Goal: Use online tool/utility: Utilize a website feature to perform a specific function

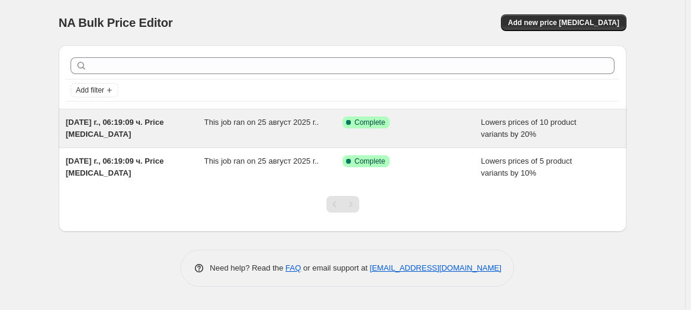
click at [201, 128] on div "[DATE] г., 06:19:09 ч. Price [MEDICAL_DATA]" at bounding box center [135, 129] width 139 height 24
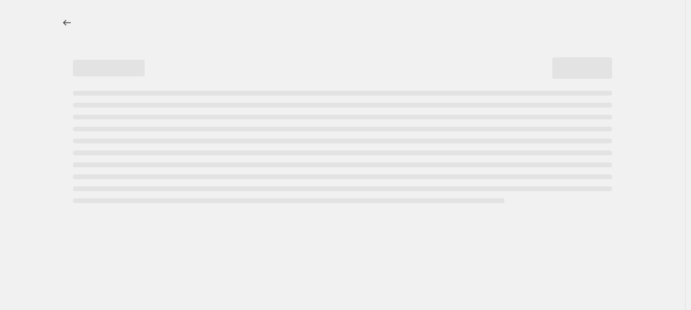
select select "percentage"
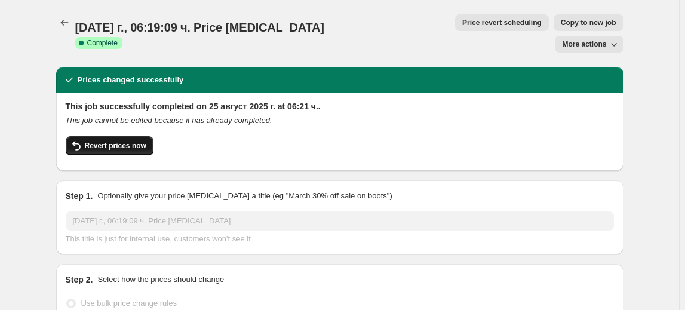
click at [142, 141] on span "Revert prices now" at bounding box center [116, 146] width 62 height 10
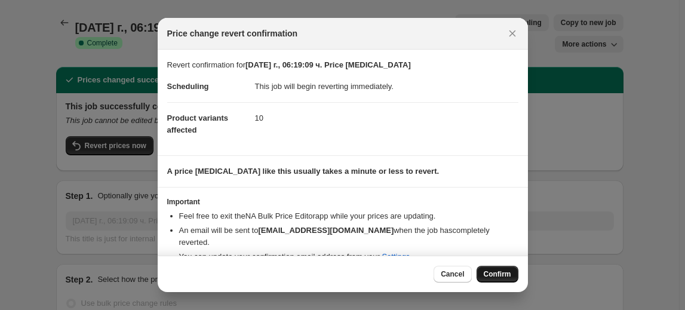
click at [498, 269] on button "Confirm" at bounding box center [498, 274] width 42 height 17
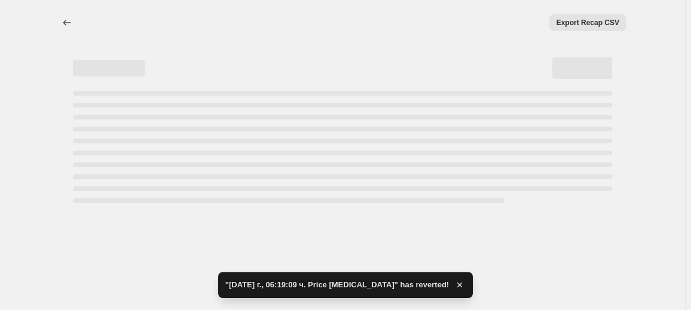
select select "percentage"
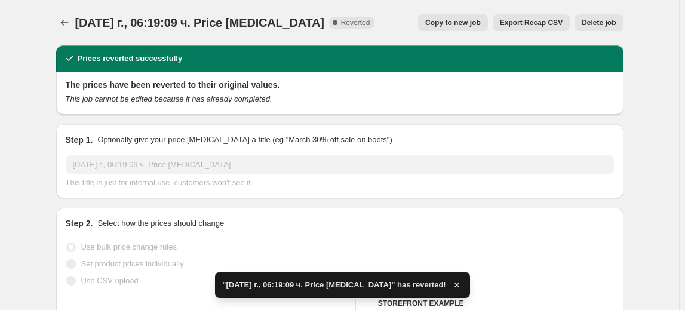
click at [605, 22] on span "Delete job" at bounding box center [599, 23] width 34 height 10
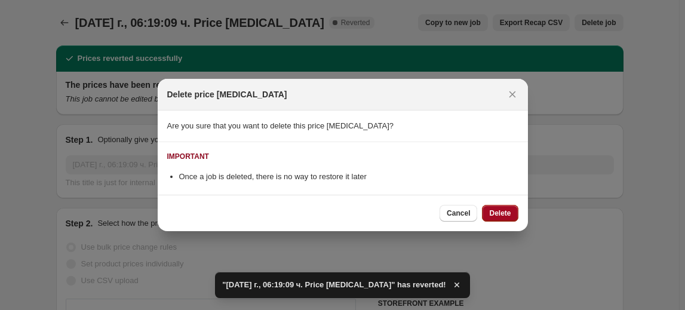
click at [501, 207] on button "Delete" at bounding box center [500, 213] width 36 height 17
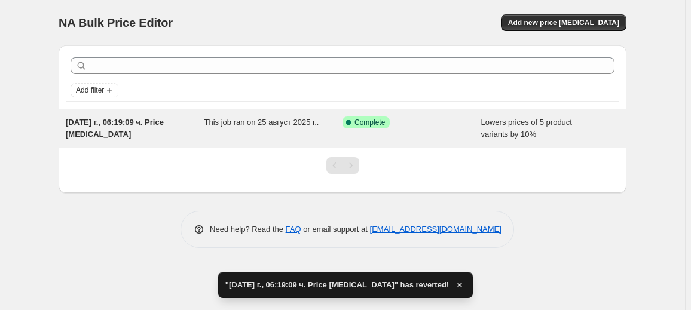
click at [320, 131] on div "This job ran on 25 август 2025 г.." at bounding box center [273, 129] width 139 height 24
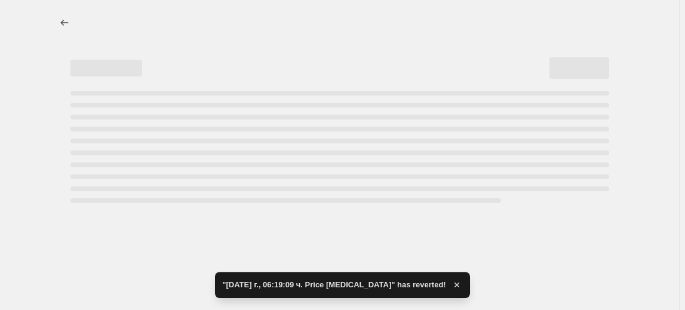
select select "percentage"
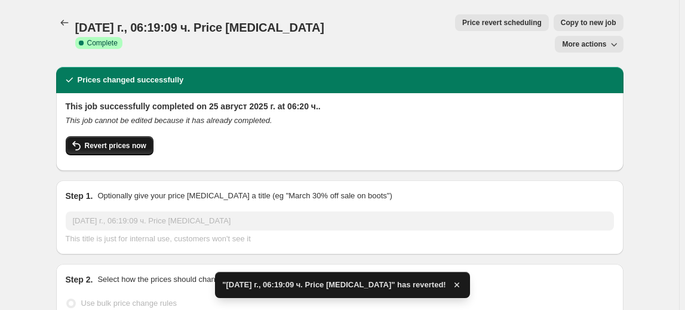
click at [110, 136] on button "Revert prices now" at bounding box center [110, 145] width 88 height 19
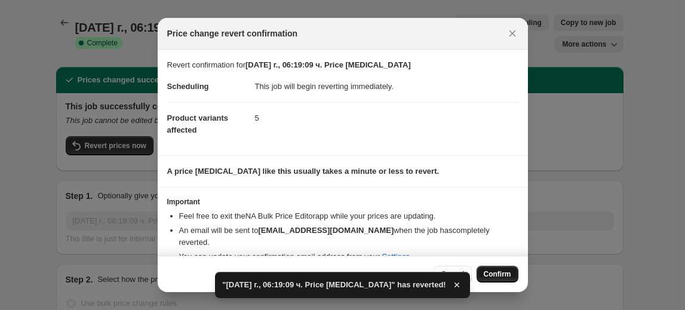
click at [511, 276] on span "Confirm" at bounding box center [497, 274] width 27 height 10
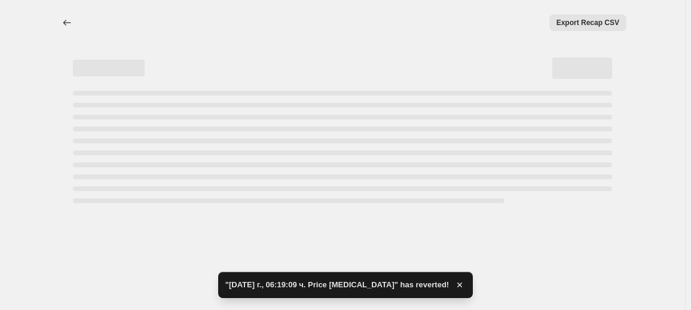
select select "percentage"
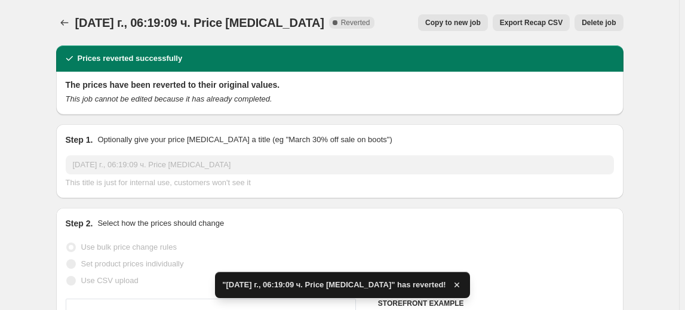
click at [611, 22] on span "Delete job" at bounding box center [599, 23] width 34 height 10
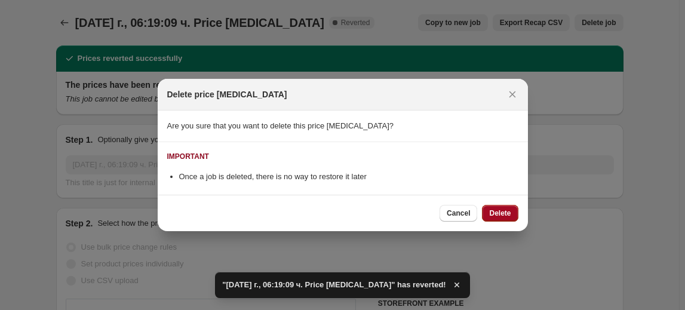
click at [509, 210] on span "Delete" at bounding box center [500, 214] width 22 height 10
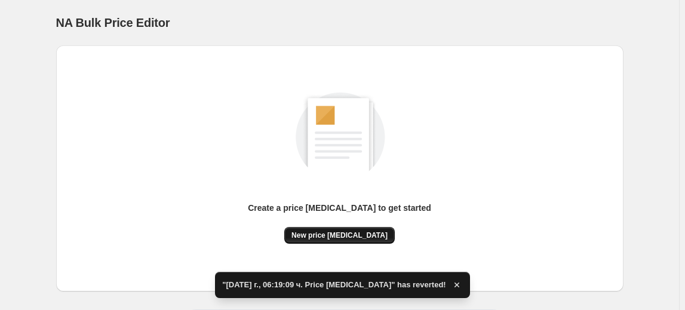
click at [340, 238] on span "New price change job" at bounding box center [340, 236] width 96 height 10
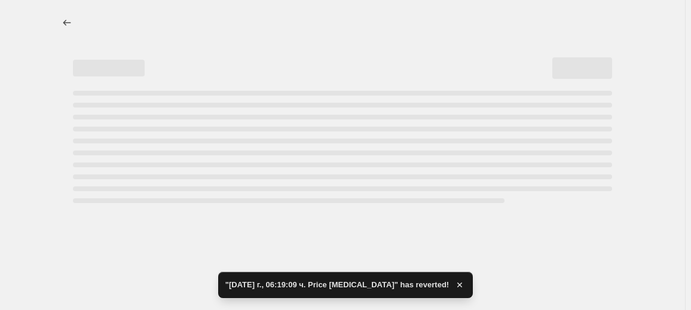
select select "percentage"
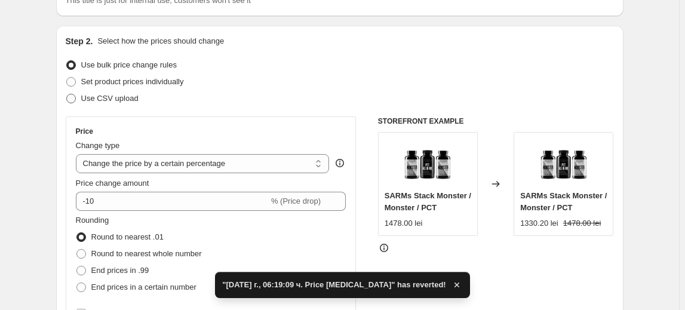
scroll to position [108, 0]
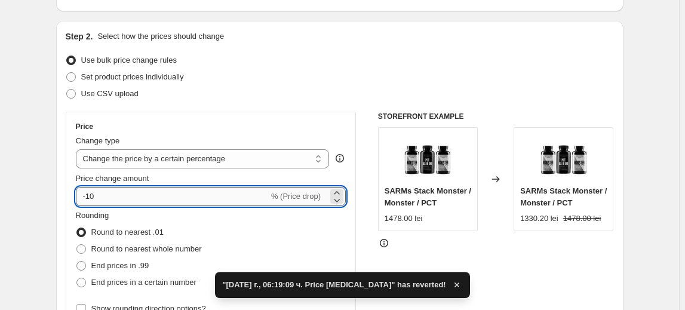
click at [96, 192] on input "-10" at bounding box center [172, 196] width 193 height 19
click at [90, 191] on input "-10" at bounding box center [172, 196] width 193 height 19
click at [93, 194] on input "-10" at bounding box center [172, 196] width 193 height 19
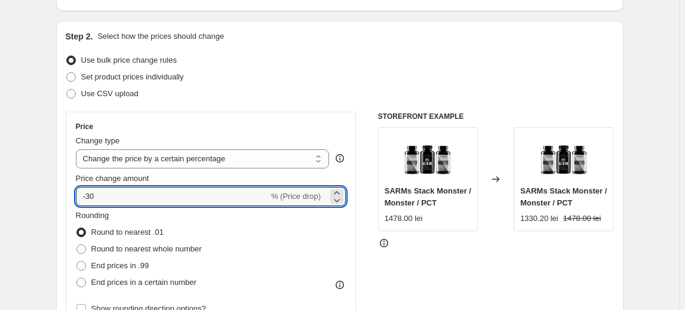
type input "-30"
click at [127, 216] on fieldset "Rounding Round to nearest .01 Round to nearest whole number End prices in .99 E…" at bounding box center [139, 250] width 126 height 81
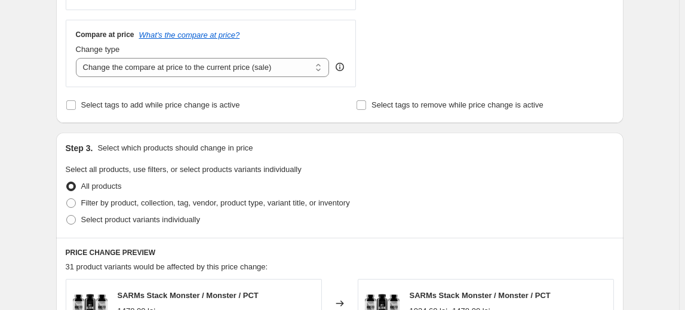
scroll to position [489, 0]
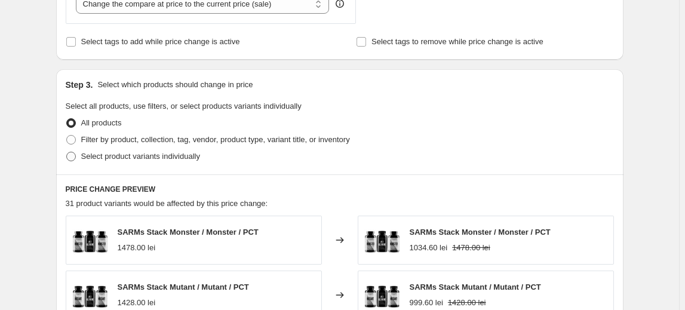
click at [131, 160] on span "Select product variants individually" at bounding box center [140, 156] width 119 height 9
click at [67, 152] on input "Select product variants individually" at bounding box center [66, 152] width 1 height 1
radio input "true"
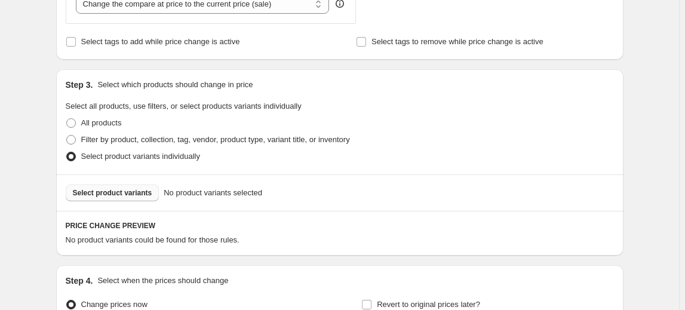
click at [103, 194] on span "Select product variants" at bounding box center [112, 193] width 79 height 10
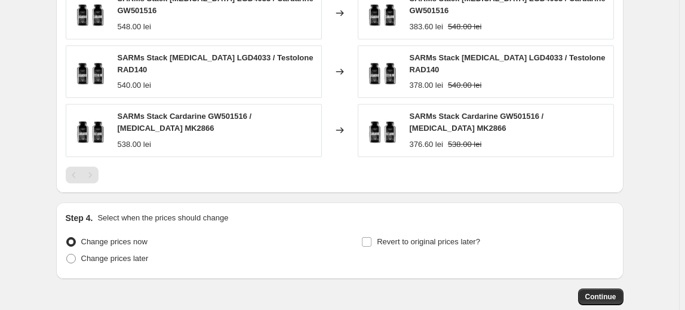
scroll to position [869, 0]
click at [611, 288] on button "Continue" at bounding box center [600, 296] width 45 height 17
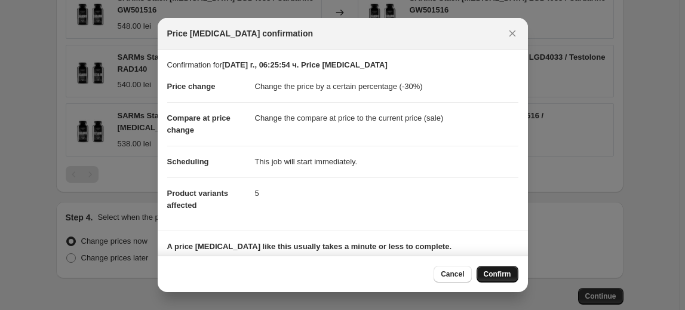
click at [498, 274] on span "Confirm" at bounding box center [497, 274] width 27 height 10
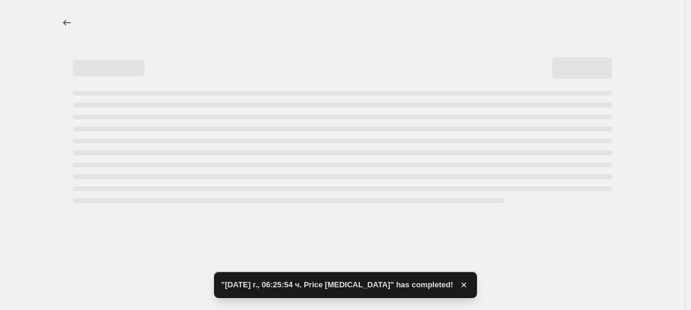
select select "percentage"
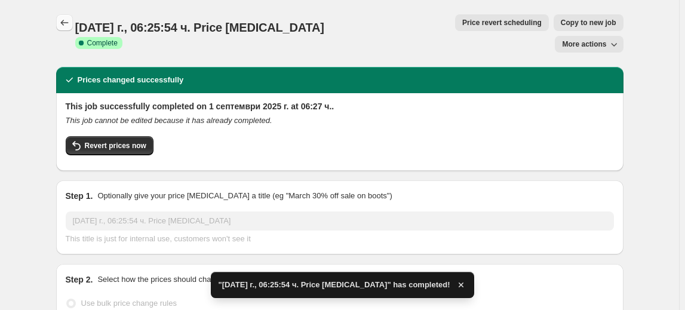
click at [68, 25] on icon "Price change jobs" at bounding box center [65, 23] width 12 height 12
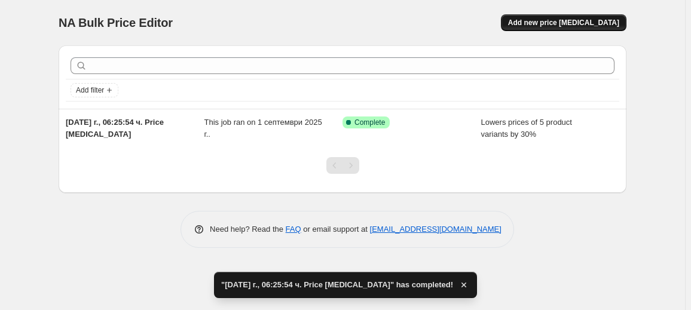
click at [549, 24] on span "Add new price change job" at bounding box center [563, 23] width 111 height 10
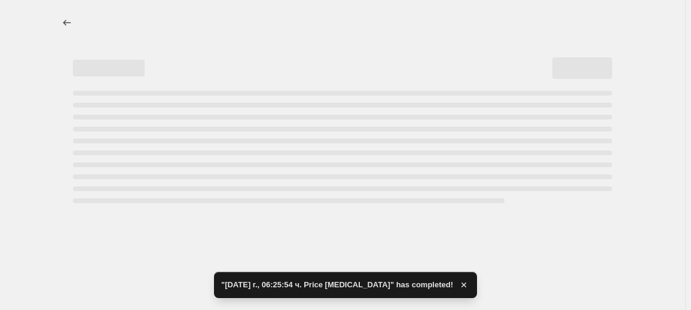
select select "percentage"
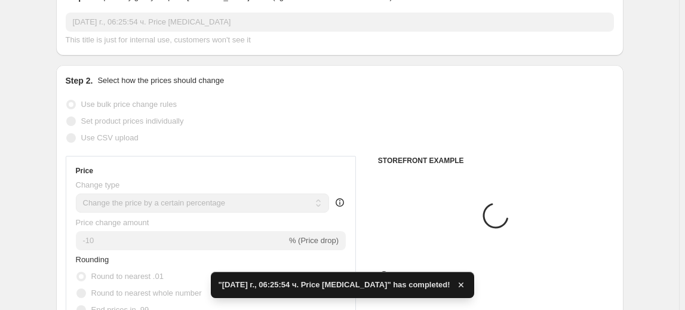
scroll to position [163, 0]
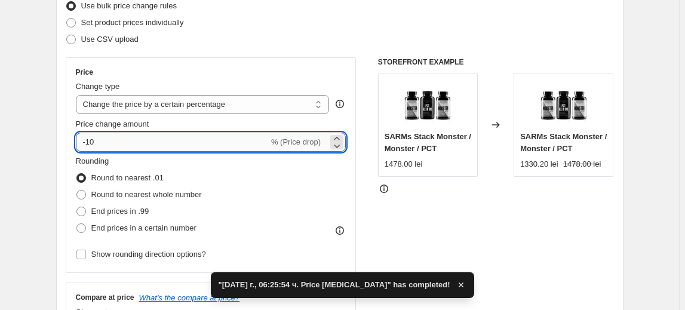
click at [93, 145] on input "-10" at bounding box center [172, 142] width 193 height 19
type input "-40"
click at [132, 166] on fieldset "Rounding Round to nearest .01 Round to nearest whole number End prices in .99 E…" at bounding box center [139, 195] width 126 height 81
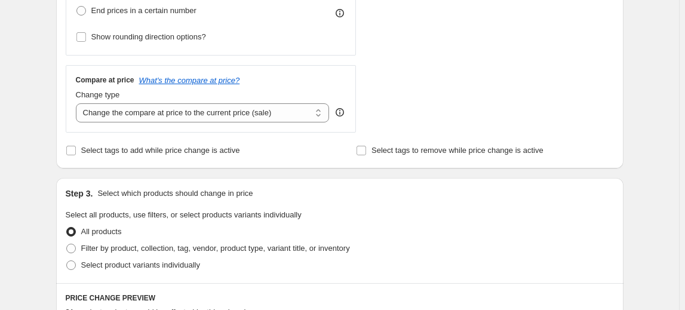
scroll to position [489, 0]
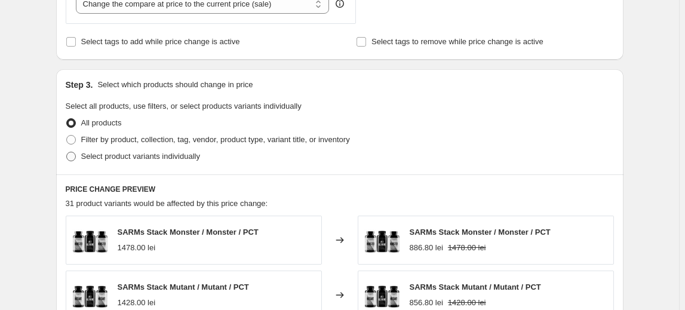
click at [154, 158] on span "Select product variants individually" at bounding box center [140, 156] width 119 height 9
click at [67, 152] on input "Select product variants individually" at bounding box center [66, 152] width 1 height 1
radio input "true"
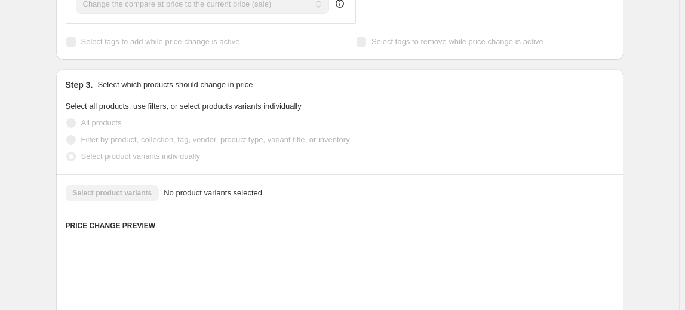
click at [100, 191] on div "Select product variants No product variants selected" at bounding box center [340, 193] width 549 height 17
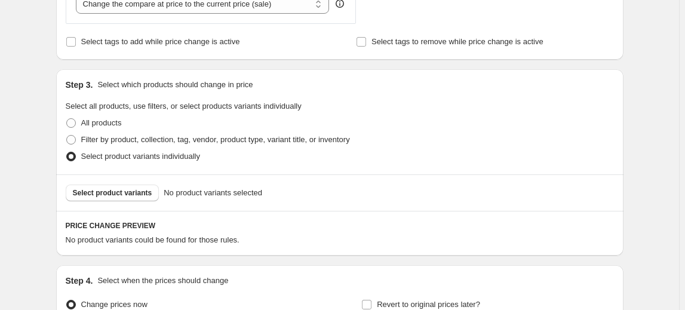
click at [100, 191] on span "Select product variants" at bounding box center [112, 193] width 79 height 10
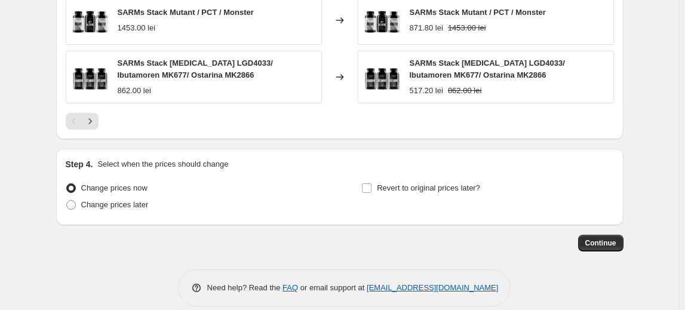
scroll to position [922, 0]
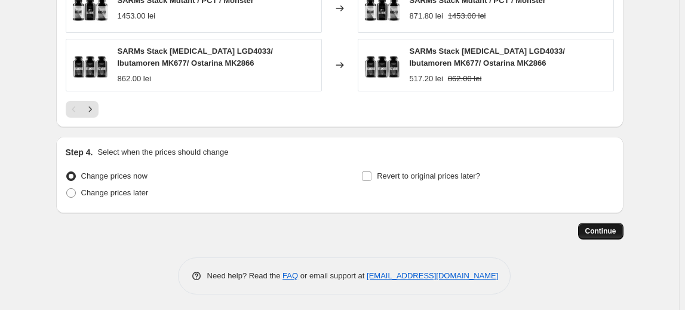
click at [606, 234] on button "Continue" at bounding box center [600, 231] width 45 height 17
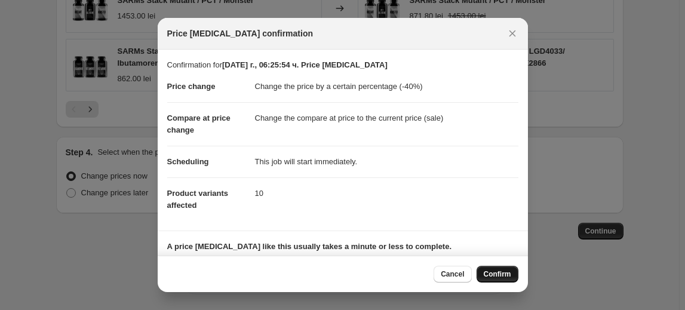
click at [494, 274] on span "Confirm" at bounding box center [497, 274] width 27 height 10
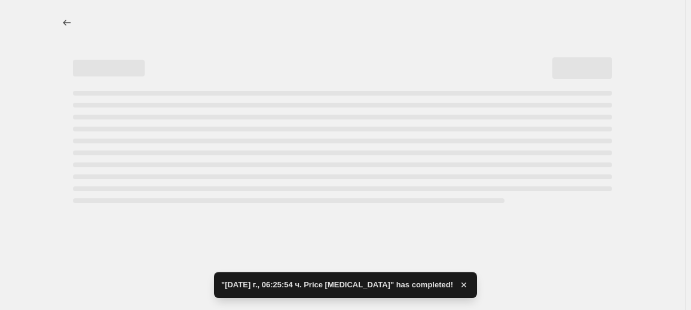
select select "percentage"
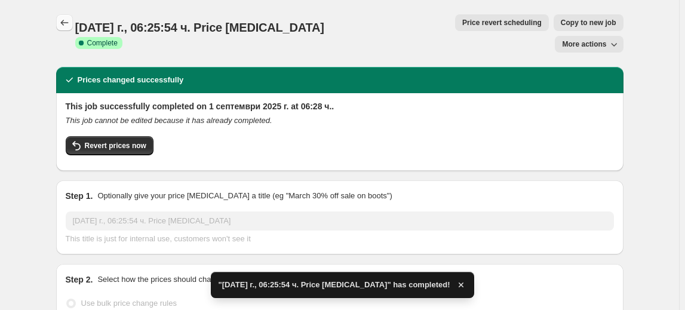
click at [70, 24] on icon "Price change jobs" at bounding box center [65, 23] width 12 height 12
